Goal: Task Accomplishment & Management: Complete application form

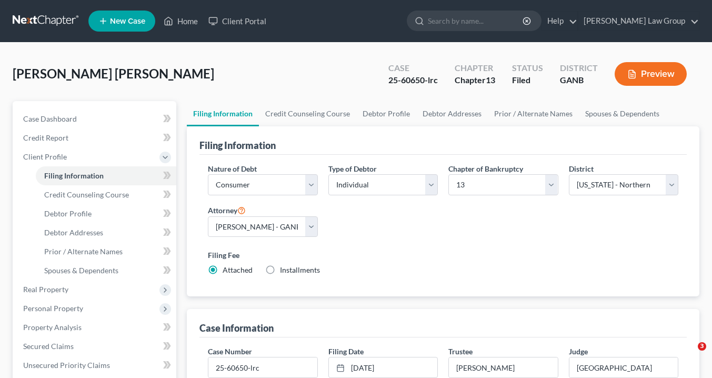
select select "1"
select select "0"
select select "3"
select select "19"
select select "0"
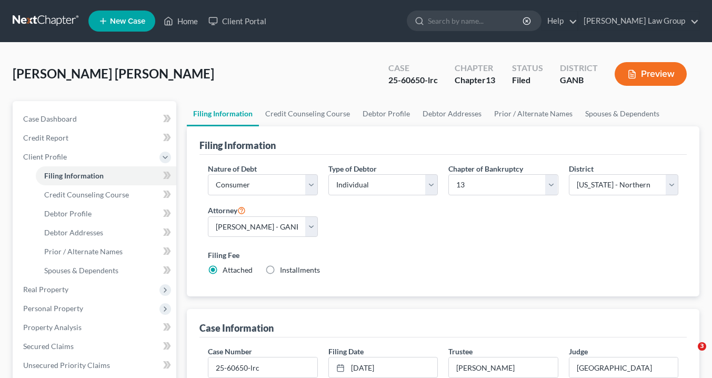
select select "10"
click at [191, 20] on link "Home" at bounding box center [180, 21] width 45 height 19
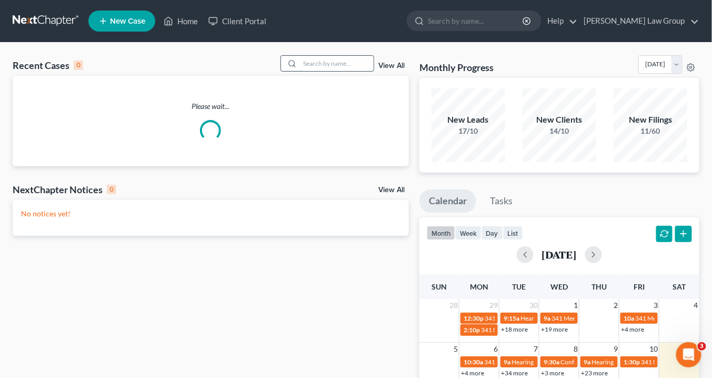
click at [339, 64] on input "search" at bounding box center [337, 63] width 74 height 15
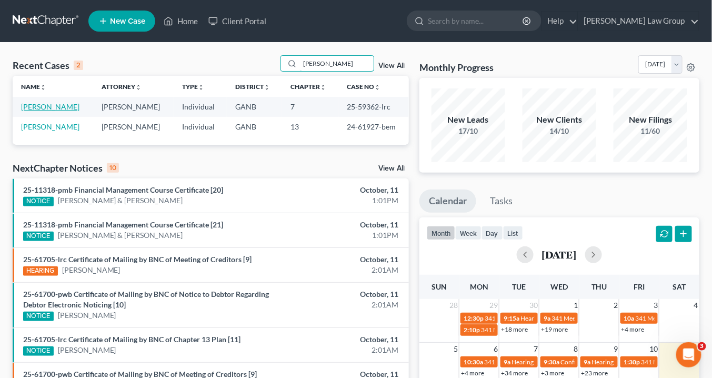
type input "fuller"
click at [54, 105] on link "[PERSON_NAME]" at bounding box center [50, 106] width 58 height 9
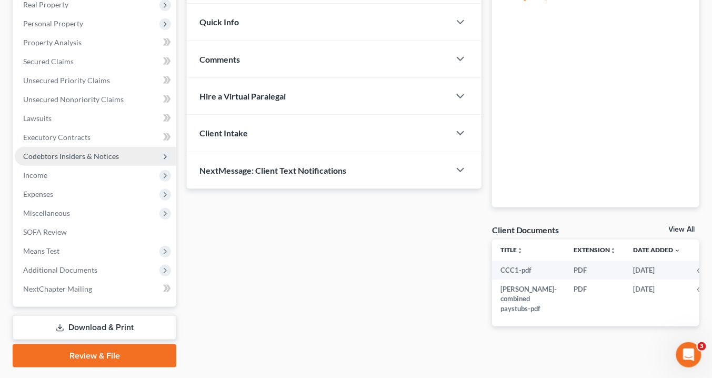
scroll to position [199, 0]
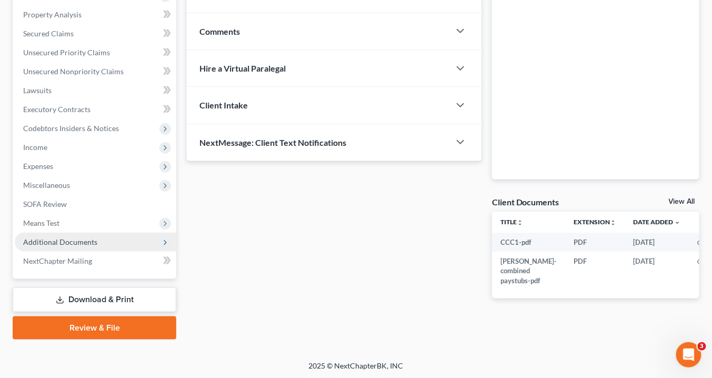
click at [71, 246] on span "Additional Documents" at bounding box center [96, 242] width 162 height 19
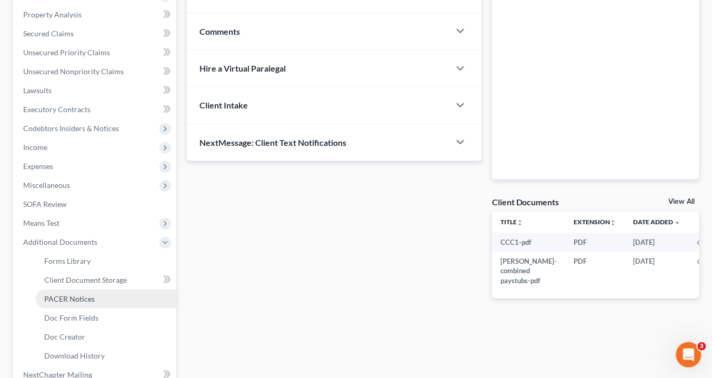
click at [72, 299] on span "PACER Notices" at bounding box center [69, 298] width 51 height 9
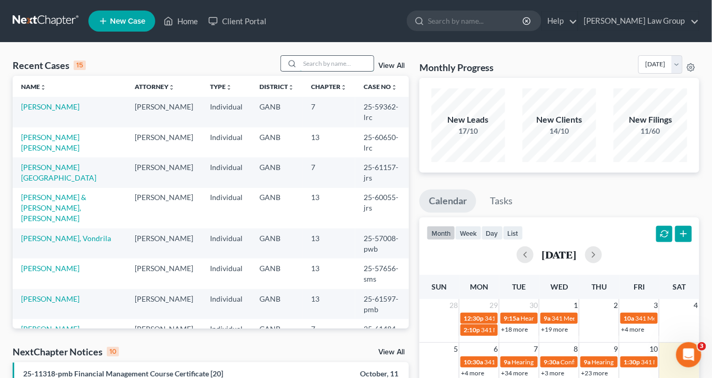
click at [312, 63] on input "search" at bounding box center [337, 63] width 74 height 15
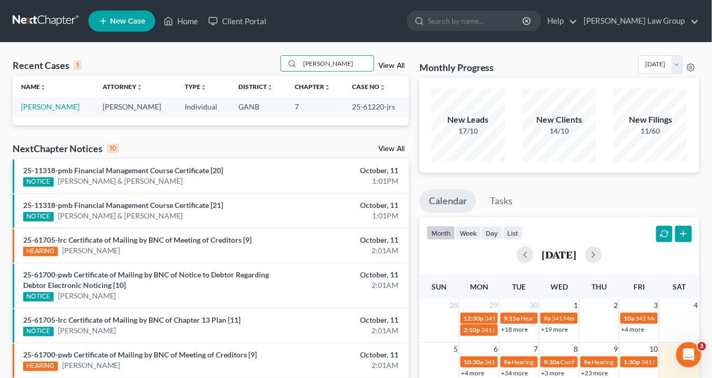
type input "[PERSON_NAME]"
click at [49, 106] on link "[PERSON_NAME]" at bounding box center [50, 106] width 58 height 9
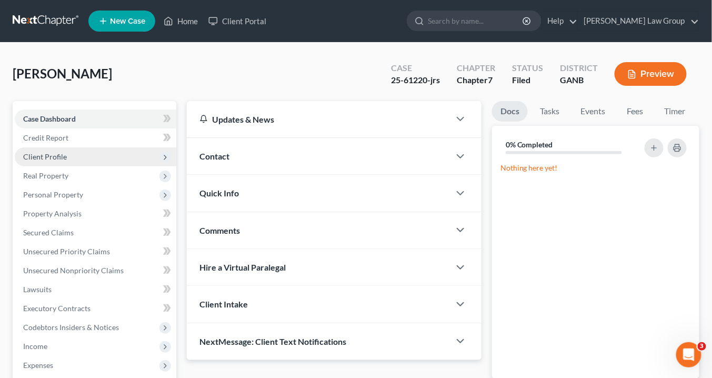
click at [52, 156] on span "Client Profile" at bounding box center [45, 156] width 44 height 9
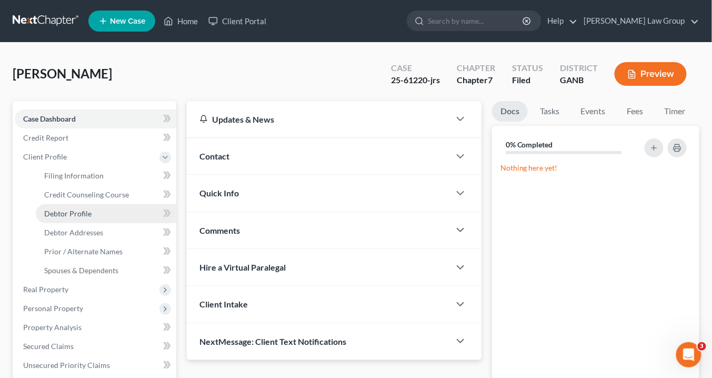
click at [76, 213] on span "Debtor Profile" at bounding box center [67, 213] width 47 height 9
select select "3"
select select "0"
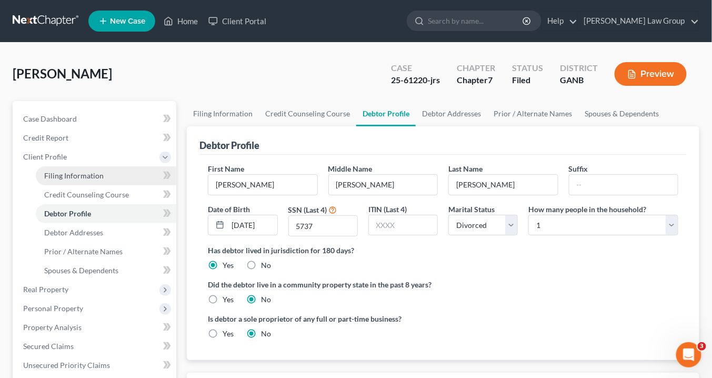
click at [91, 174] on span "Filing Information" at bounding box center [74, 175] width 60 height 9
select select "1"
select select "0"
select select "10"
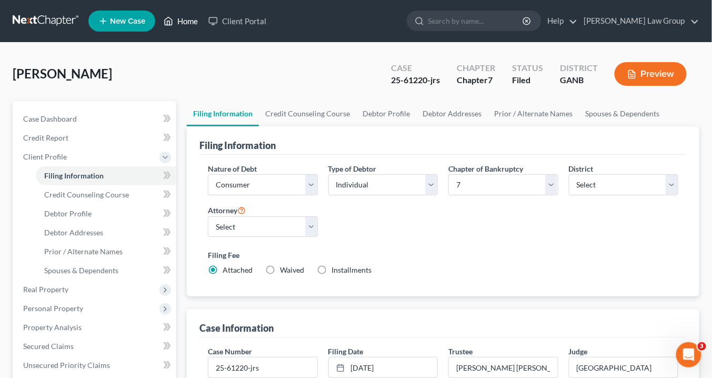
click at [187, 22] on link "Home" at bounding box center [180, 21] width 45 height 19
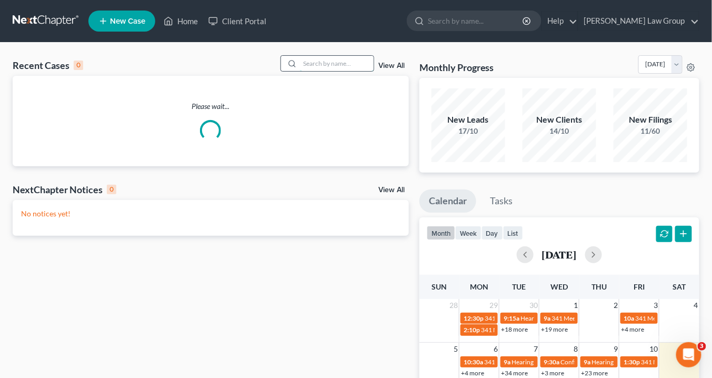
click at [315, 63] on input "search" at bounding box center [337, 63] width 74 height 15
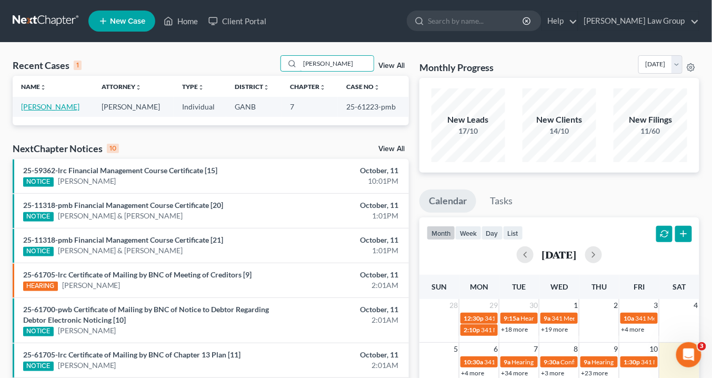
type input "[PERSON_NAME]"
click at [38, 106] on link "[PERSON_NAME]" at bounding box center [50, 106] width 58 height 9
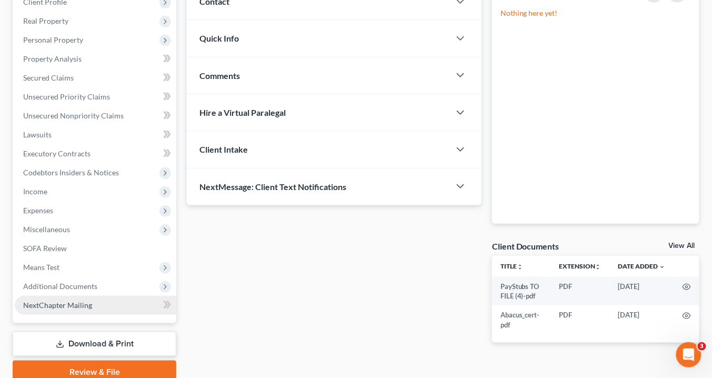
scroll to position [199, 0]
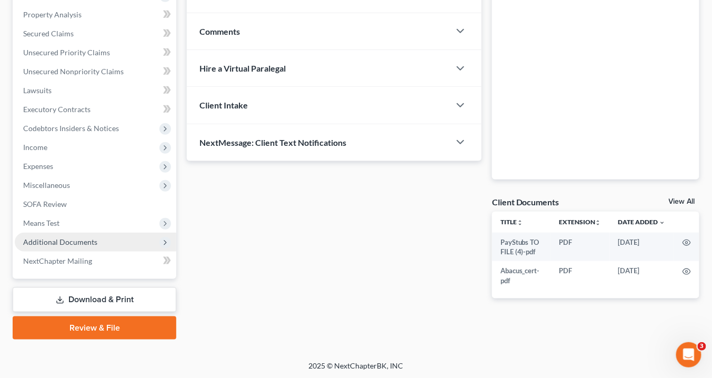
click at [98, 242] on span "Additional Documents" at bounding box center [96, 242] width 162 height 19
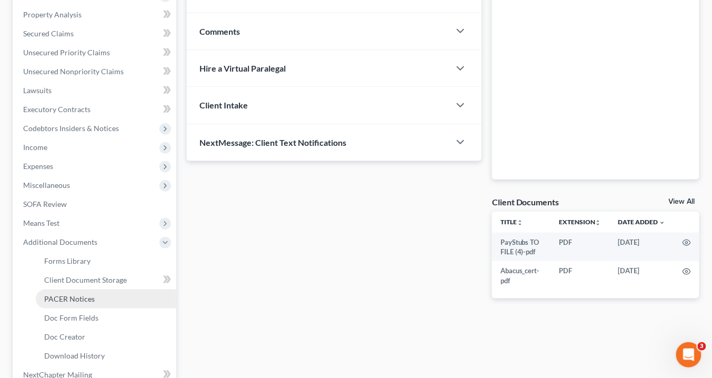
click at [90, 297] on span "PACER Notices" at bounding box center [69, 298] width 51 height 9
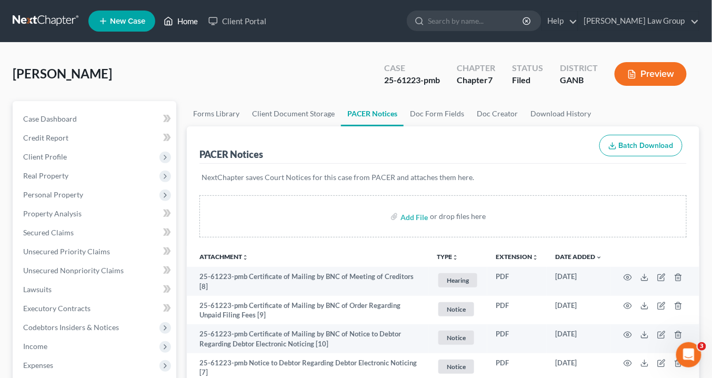
click at [184, 23] on link "Home" at bounding box center [180, 21] width 45 height 19
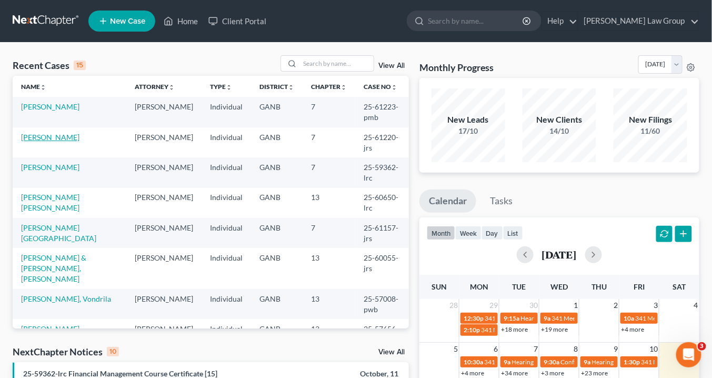
click at [43, 136] on link "[PERSON_NAME]" at bounding box center [50, 137] width 58 height 9
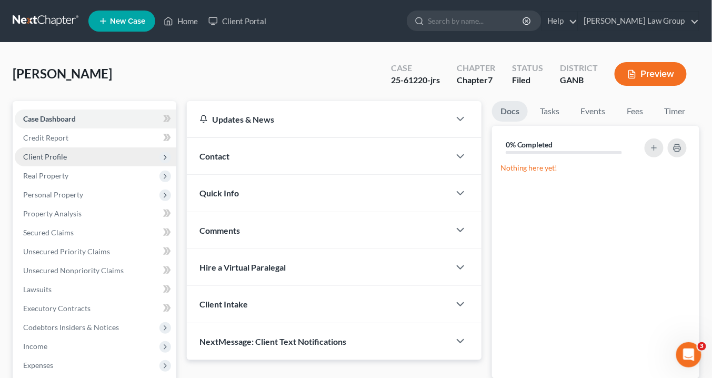
click at [66, 158] on span "Client Profile" at bounding box center [96, 156] width 162 height 19
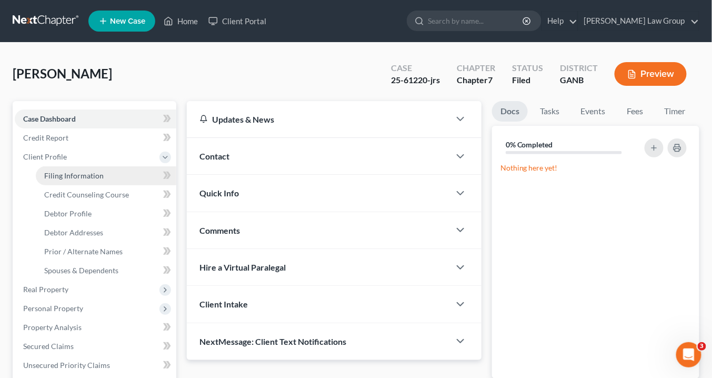
click at [79, 173] on span "Filing Information" at bounding box center [74, 175] width 60 height 9
select select "1"
select select "0"
select select "19"
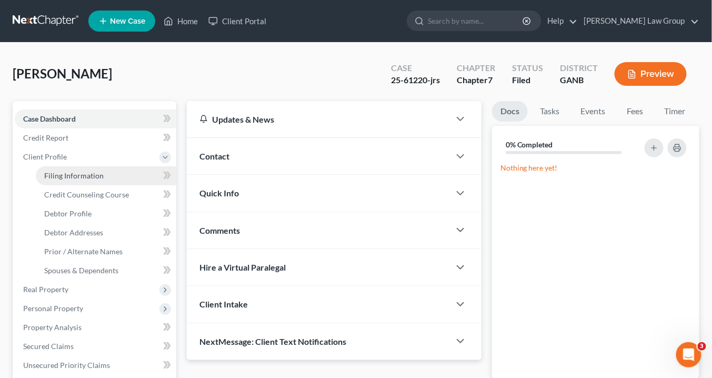
select select "0"
select select "10"
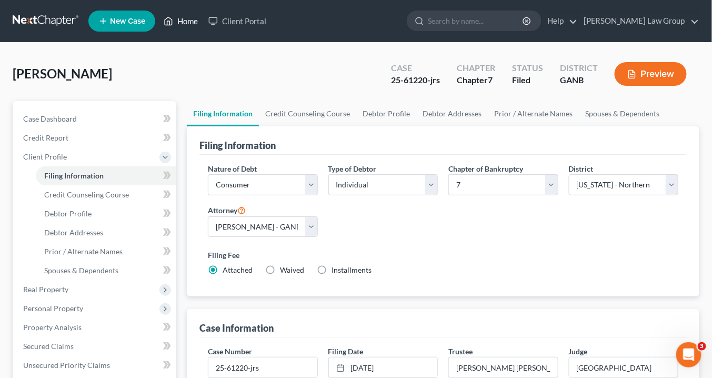
click at [187, 22] on link "Home" at bounding box center [180, 21] width 45 height 19
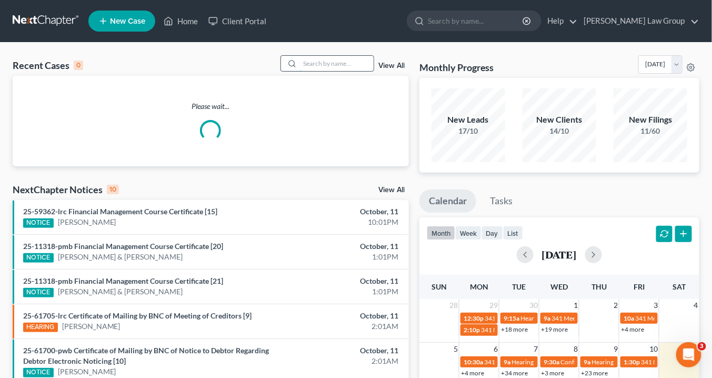
click at [325, 62] on input "search" at bounding box center [337, 63] width 74 height 15
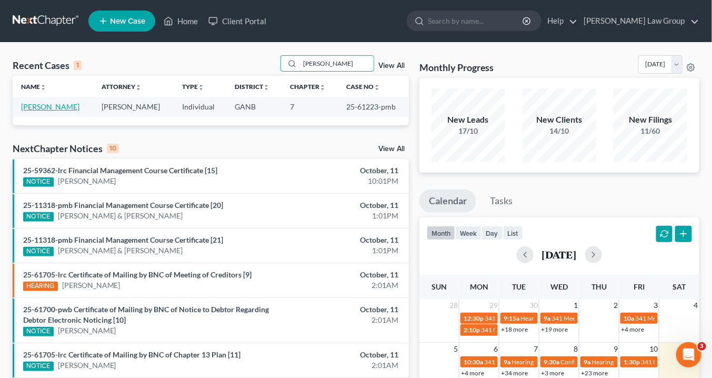
type input "[PERSON_NAME]"
click at [51, 108] on link "[PERSON_NAME]" at bounding box center [50, 106] width 58 height 9
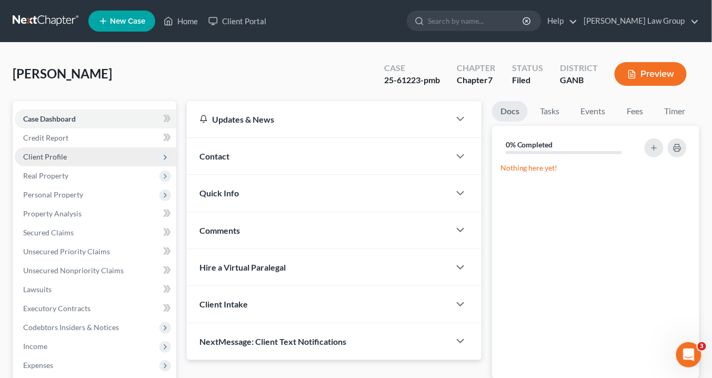
click at [57, 155] on span "Client Profile" at bounding box center [45, 156] width 44 height 9
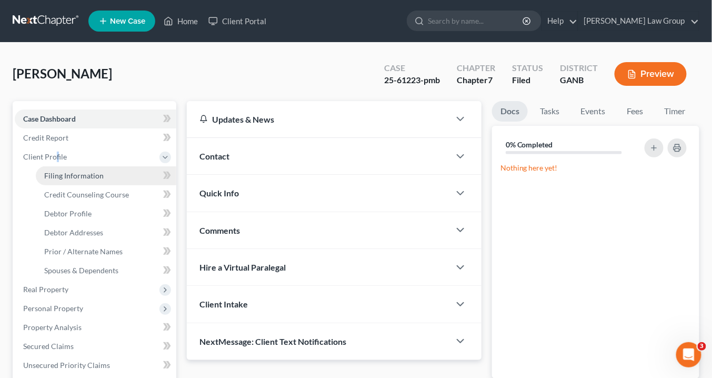
click at [76, 175] on span "Filing Information" at bounding box center [74, 175] width 60 height 9
select select "1"
select select "0"
select select "19"
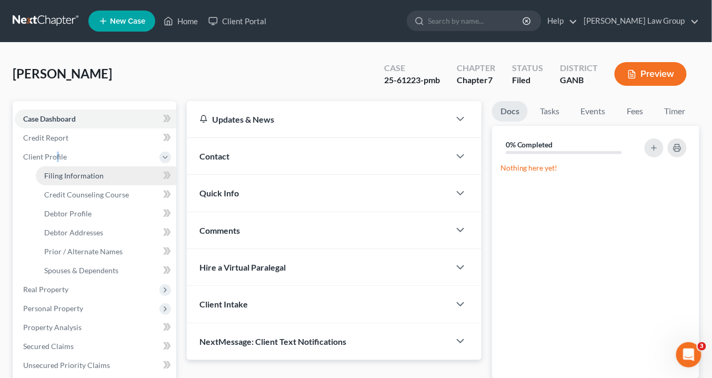
select select "0"
select select "10"
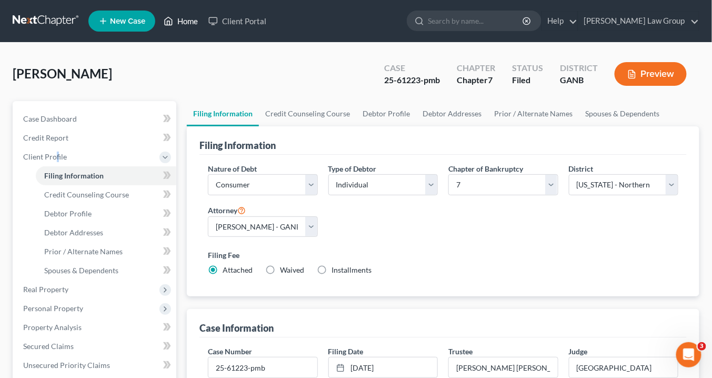
click at [191, 19] on link "Home" at bounding box center [180, 21] width 45 height 19
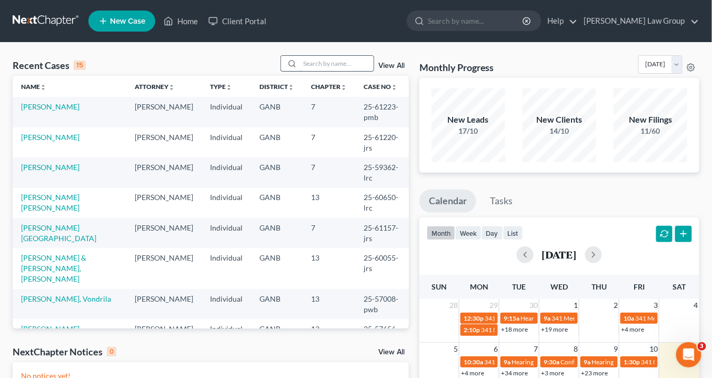
click at [317, 62] on input "search" at bounding box center [337, 63] width 74 height 15
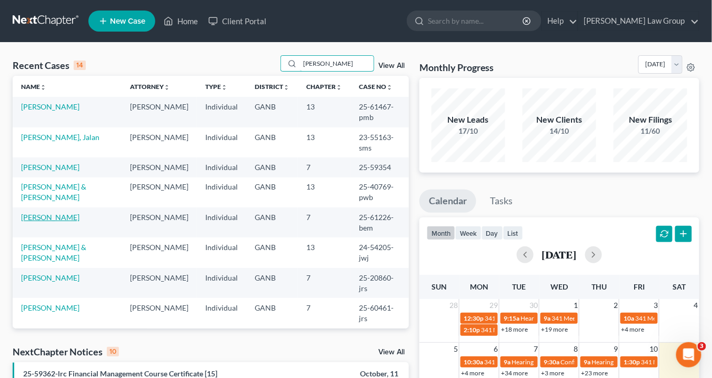
type input "[PERSON_NAME]"
click at [51, 222] on link "[PERSON_NAME]" at bounding box center [50, 217] width 58 height 9
click at [60, 222] on link "[PERSON_NAME]" at bounding box center [50, 217] width 58 height 9
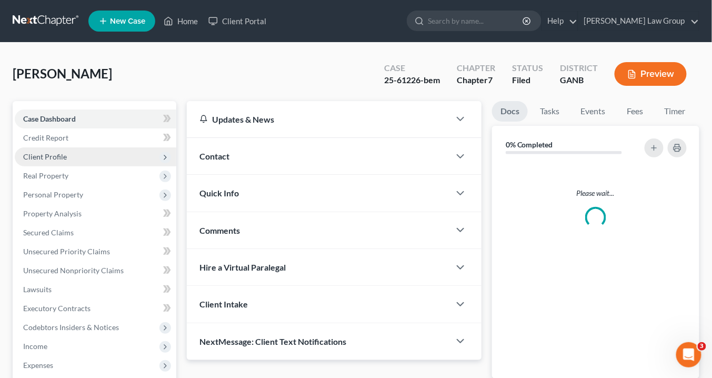
click at [45, 152] on span "Client Profile" at bounding box center [45, 156] width 44 height 9
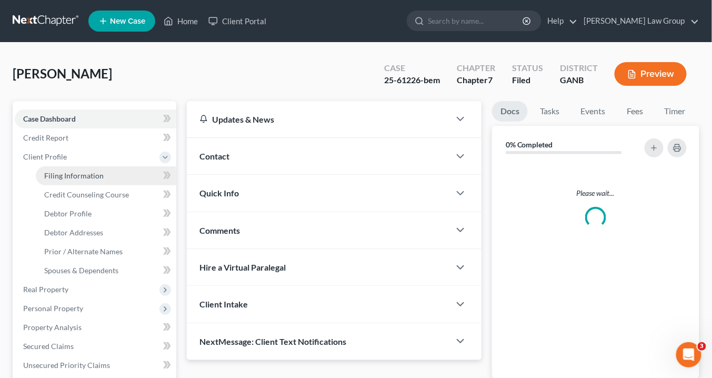
click at [54, 180] on link "Filing Information" at bounding box center [106, 175] width 141 height 19
select select "1"
select select "0"
select select "19"
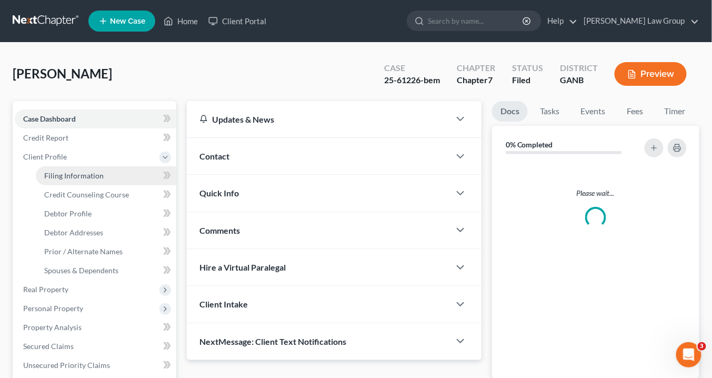
select select "0"
select select "10"
